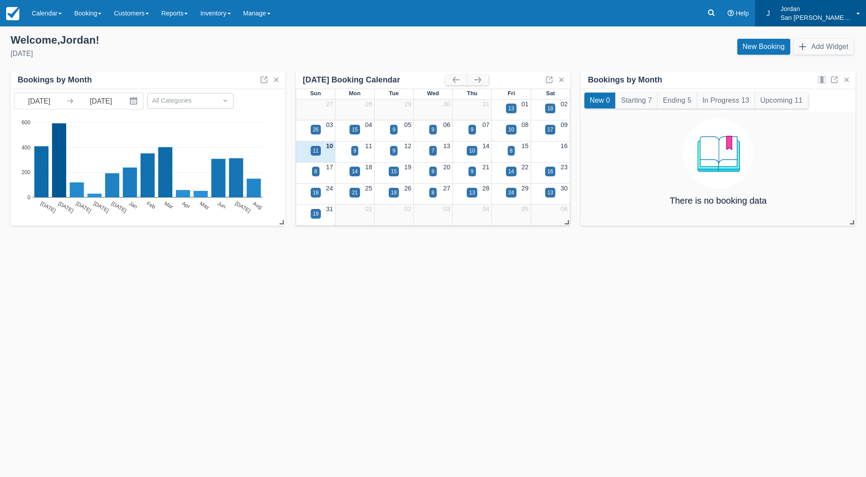
click at [827, 17] on p "San [PERSON_NAME] Hut Systems" at bounding box center [815, 17] width 71 height 9
click at [819, 69] on link "Log Out" at bounding box center [831, 75] width 70 height 19
click at [713, 12] on icon at bounding box center [711, 12] width 9 height 9
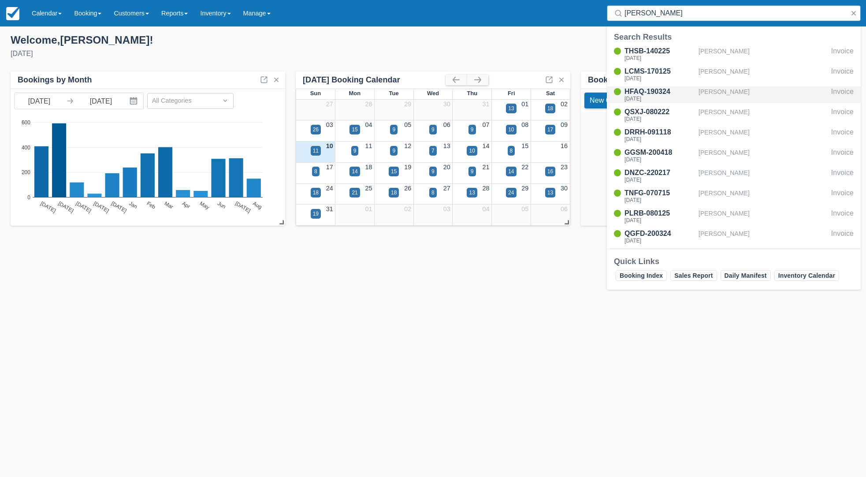
type input "Rogers"
click at [655, 93] on div "HFAQ-190324" at bounding box center [659, 91] width 71 height 11
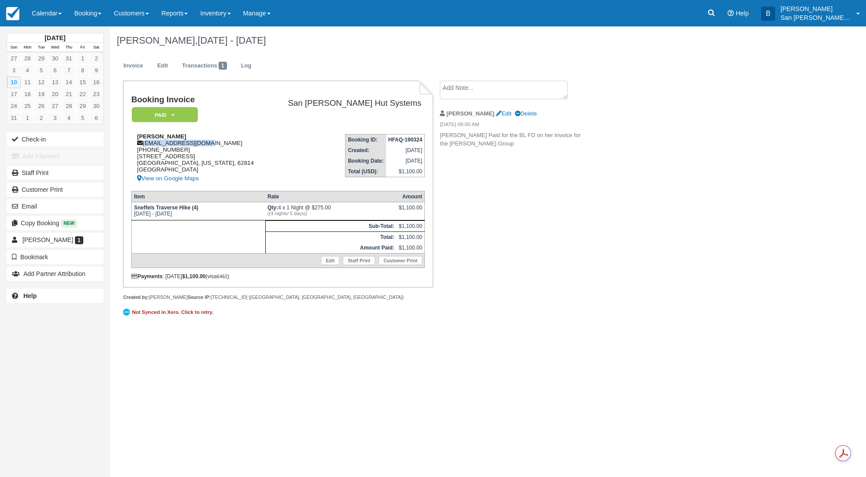
drag, startPoint x: 144, startPoint y: 144, endPoint x: 222, endPoint y: 144, distance: 78.0
click at [222, 144] on div "Judy Rogers judyrgrs7@gmail.com 1 (618) 472-1180 21608 E. Petal Road Bluford, I…" at bounding box center [199, 158] width 137 height 51
copy div "[EMAIL_ADDRESS][DOMAIN_NAME]"
click at [716, 16] on icon at bounding box center [711, 12] width 9 height 9
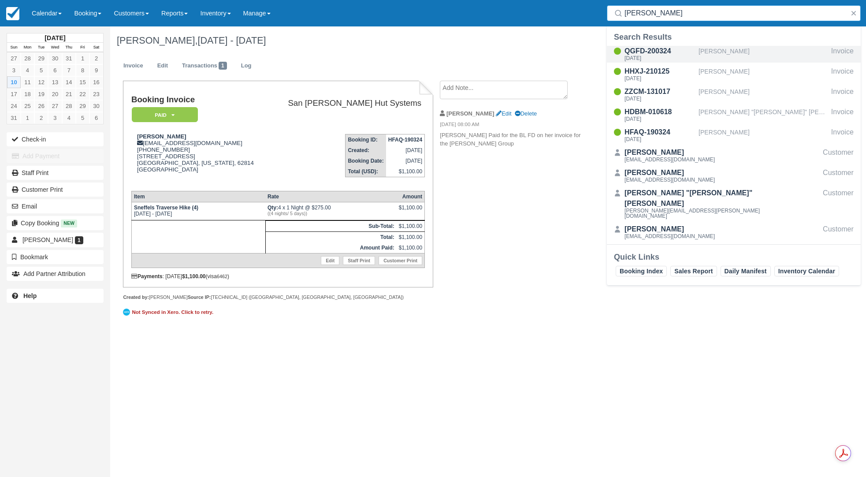
type input "Jensen"
click at [662, 58] on div "Sun Aug 10 2025" at bounding box center [659, 58] width 71 height 5
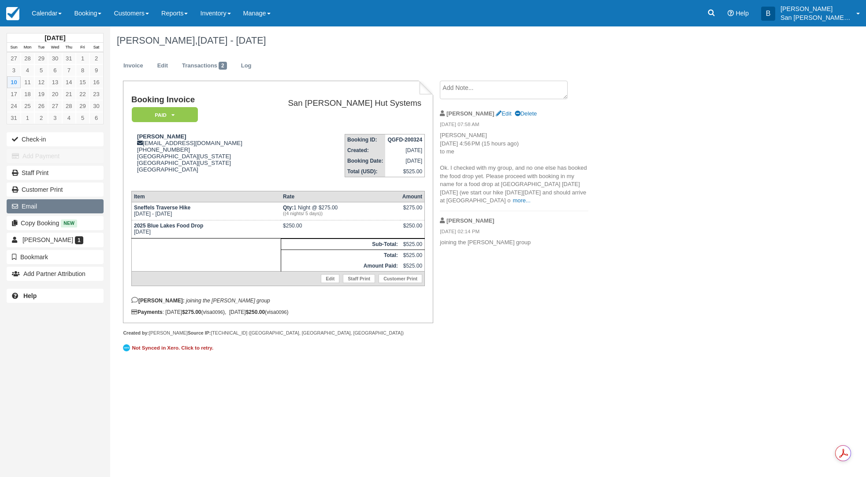
click at [31, 207] on button "Email" at bounding box center [55, 206] width 97 height 14
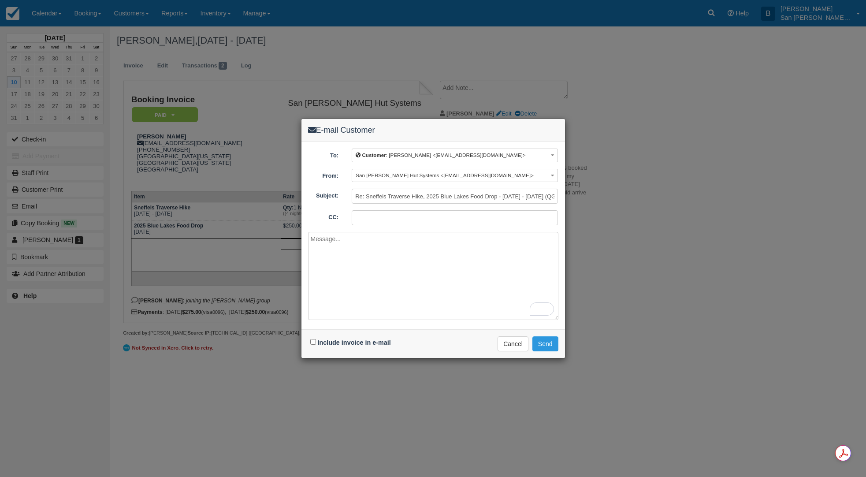
click at [307, 340] on div "Include invoice in e-mail Delivering e-mail ... Cancel Send" at bounding box center [433, 343] width 264 height 29
click at [315, 342] on input "Include invoice in e-mail" at bounding box center [313, 342] width 6 height 6
checkbox input "true"
click at [400, 161] on button "Customer : Carrie Jensen <carriejanejensen@gmail.com>" at bounding box center [455, 156] width 206 height 14
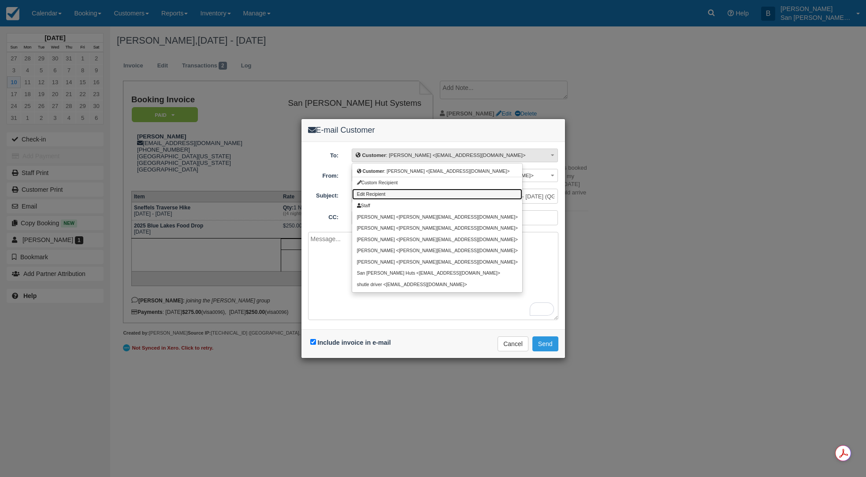
click at [380, 197] on span "Edit Recipient" at bounding box center [371, 194] width 29 height 5
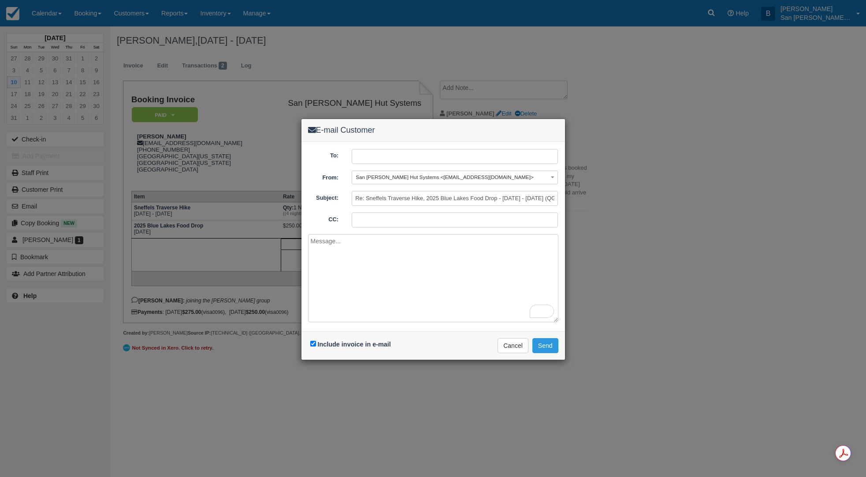
paste input "judyrgrs7@gmail.com"
type input "judyrgrs7@gmail.com"
click at [365, 249] on textarea "To enrich screen reader interactions, please activate Accessibility in Grammarl…" at bounding box center [433, 278] width 250 height 88
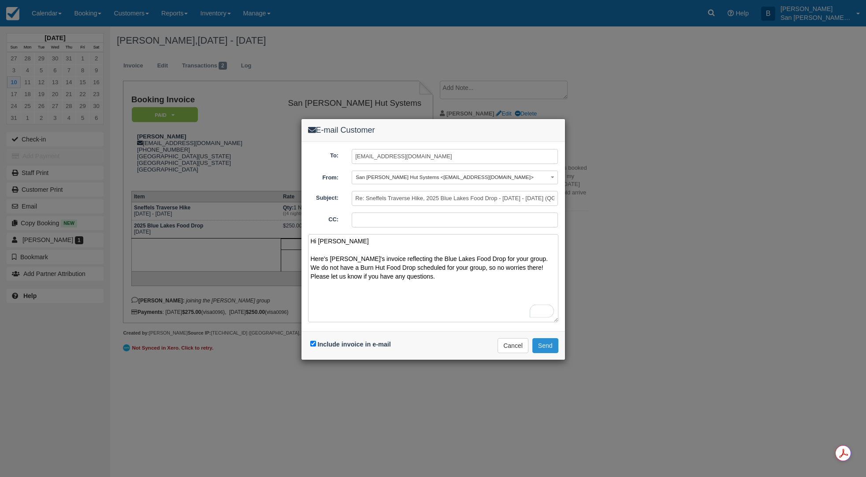
type textarea "Hi Judy Here's Carrie's invoice reflecting the Blue Lakes Food Drop for your gr…"
click at [545, 344] on button "Send" at bounding box center [545, 345] width 26 height 15
